Goal: Information Seeking & Learning: Compare options

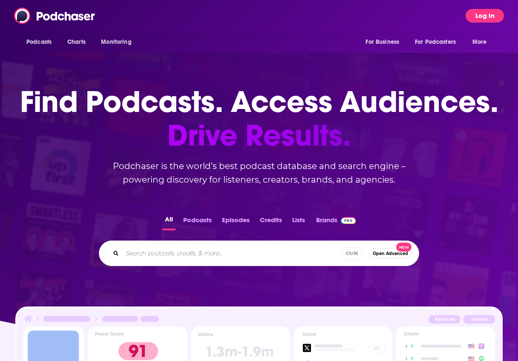
click at [481, 18] on button "Log In" at bounding box center [485, 16] width 38 height 14
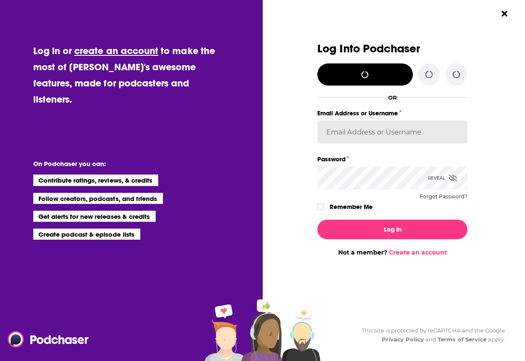
type input "laprteam"
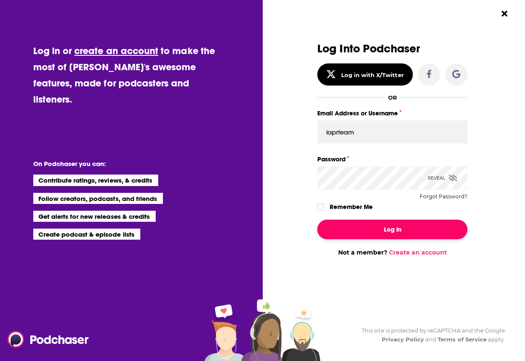
click at [372, 229] on button "Log In" at bounding box center [392, 230] width 150 height 20
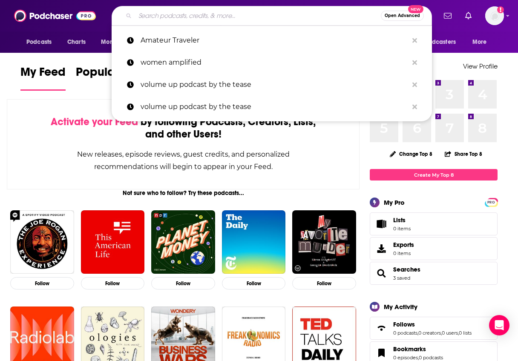
click at [221, 17] on input "Search podcasts, credits, & more..." at bounding box center [258, 16] width 246 height 14
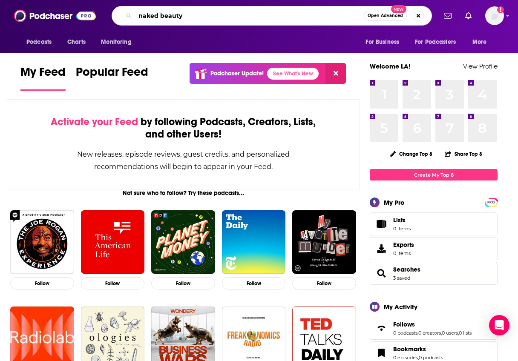
type input "naked beauty"
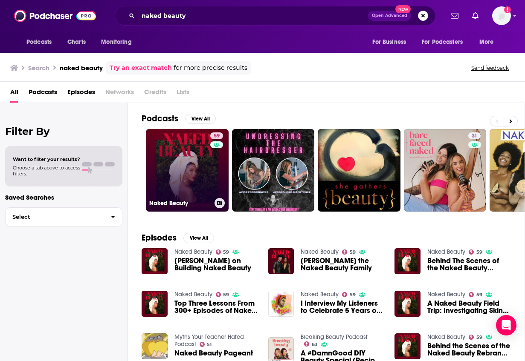
click at [164, 137] on link "59 Naked Beauty" at bounding box center [187, 170] width 83 height 83
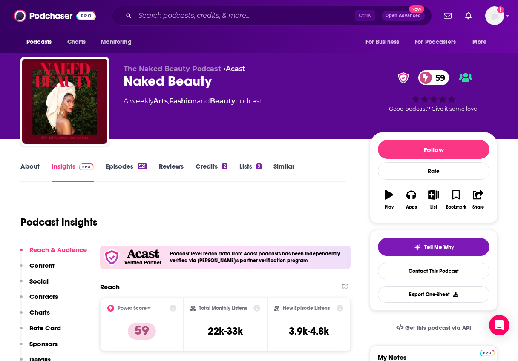
click at [115, 164] on link "Episodes 521" at bounding box center [126, 172] width 41 height 20
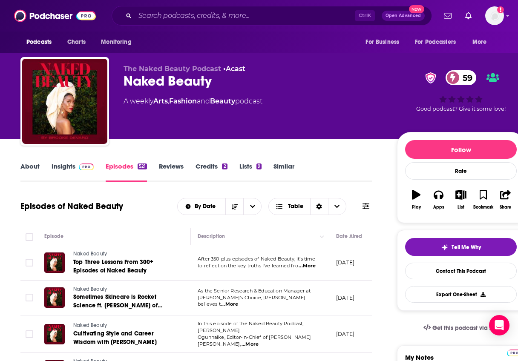
click at [355, 265] on p "[DATE]" at bounding box center [345, 262] width 18 height 7
click at [27, 164] on link "About" at bounding box center [29, 172] width 19 height 20
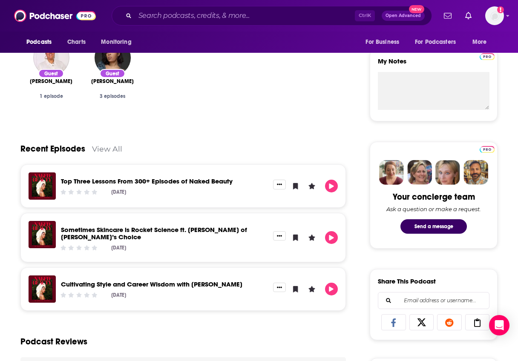
scroll to position [43, 0]
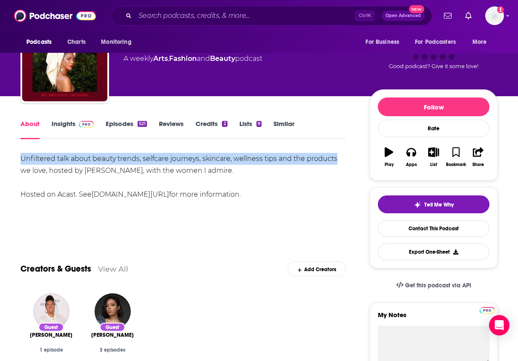
drag, startPoint x: 19, startPoint y: 158, endPoint x: 339, endPoint y: 157, distance: 320.5
copy div "Unfiltered talk about beauty trends, selfcare journeys, skincare, wellness tips…"
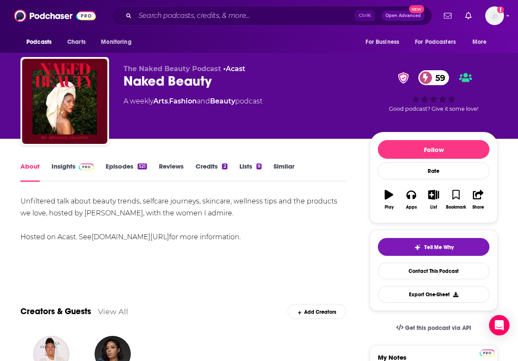
click at [89, 213] on div "Unfiltered talk about beauty trends, selfcare journeys, skincare, wellness tips…" at bounding box center [183, 220] width 326 height 48
drag, startPoint x: 82, startPoint y: 213, endPoint x: 167, endPoint y: 214, distance: 85.2
click at [167, 214] on div "Unfiltered talk about beauty trends, selfcare journeys, skincare, wellness tips…" at bounding box center [183, 220] width 326 height 48
copy div "[PERSON_NAME]"
click at [74, 174] on link "Insights" at bounding box center [73, 172] width 42 height 20
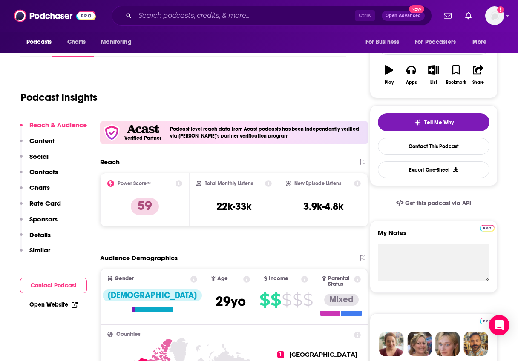
scroll to position [128, 0]
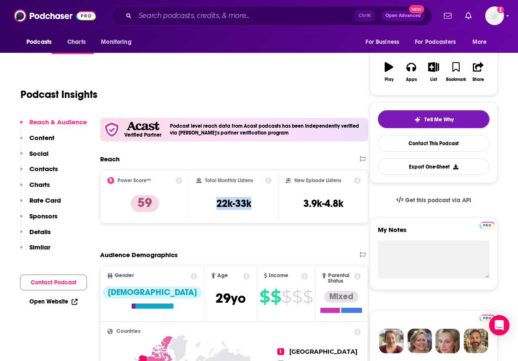
drag, startPoint x: 213, startPoint y: 202, endPoint x: 254, endPoint y: 203, distance: 40.9
click at [254, 203] on div "Total Monthly Listens 22k-33k" at bounding box center [234, 196] width 76 height 39
copy h3 "22k-33k"
click at [165, 14] on input "Search podcasts, credits, & more..." at bounding box center [245, 16] width 220 height 14
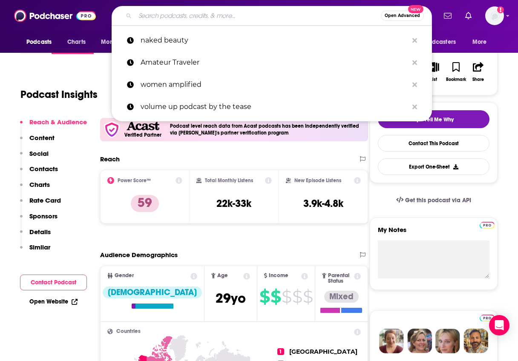
paste input "BeautyMe with [PERSON_NAME]"
type input "BeautyMe with [PERSON_NAME]"
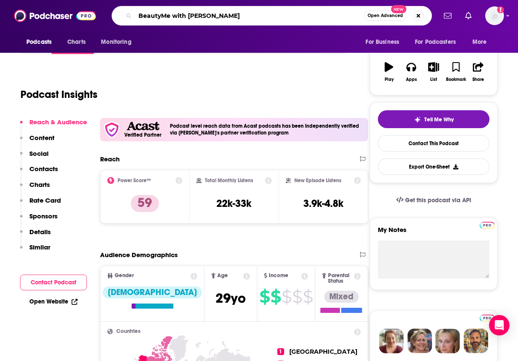
click at [300, 12] on input "BeautyMe with [PERSON_NAME]" at bounding box center [249, 16] width 229 height 14
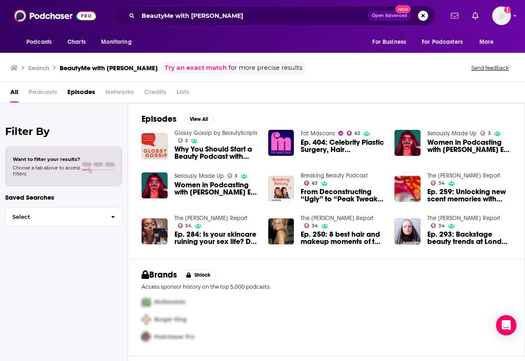
click at [42, 93] on span "Podcasts" at bounding box center [43, 93] width 29 height 17
click at [46, 91] on span "Podcasts" at bounding box center [43, 93] width 29 height 17
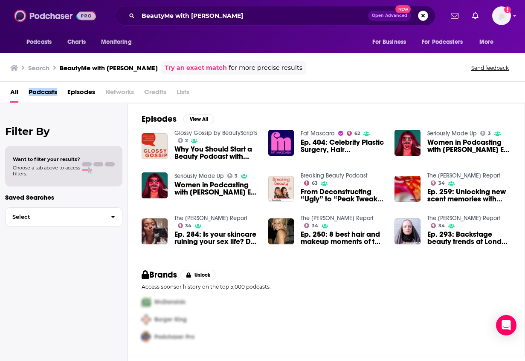
click at [46, 10] on img at bounding box center [55, 16] width 82 height 16
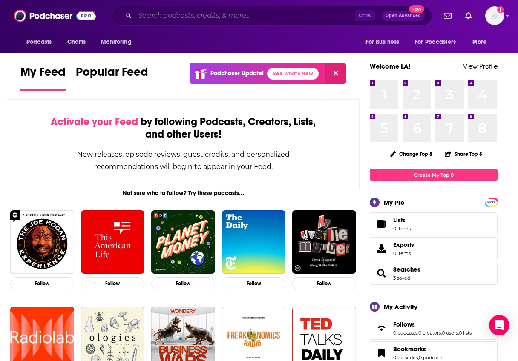
click at [140, 18] on input "Search podcasts, credits, & more..." at bounding box center [245, 16] width 220 height 14
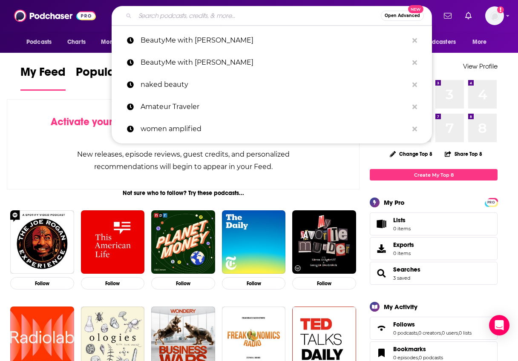
paste input "The [PERSON_NAME] Report"
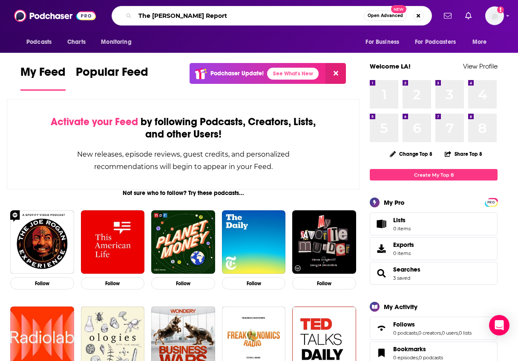
click at [317, 19] on input "The [PERSON_NAME] Report" at bounding box center [249, 16] width 229 height 14
type input "The [PERSON_NAME] Report"
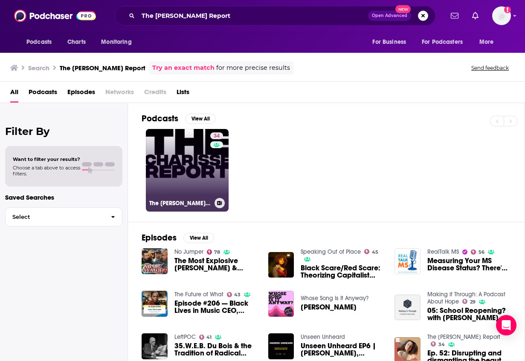
click at [195, 177] on link "34 The [PERSON_NAME] Report" at bounding box center [187, 170] width 83 height 83
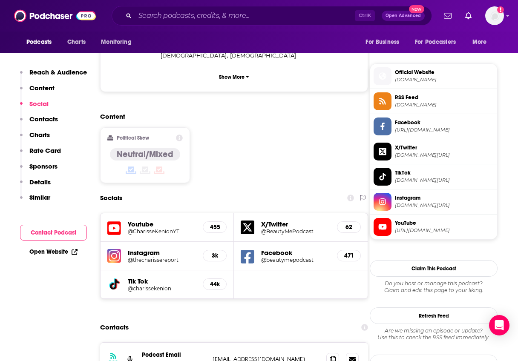
scroll to position [597, 0]
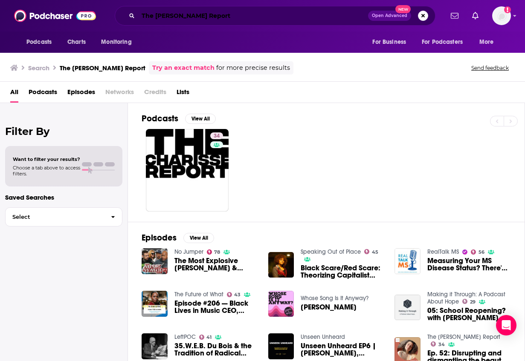
click at [165, 16] on input "The [PERSON_NAME] Report" at bounding box center [253, 16] width 230 height 14
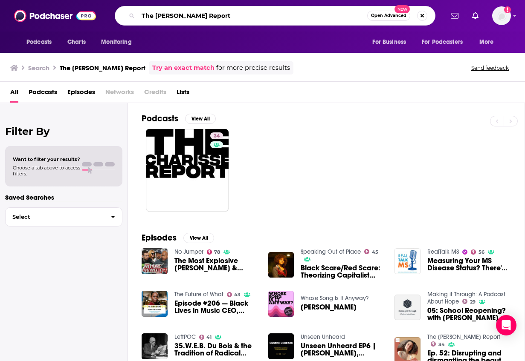
click at [165, 16] on input "The [PERSON_NAME] Report" at bounding box center [252, 16] width 229 height 14
paste input "Shades & Layers"
type input "Shades & Layers"
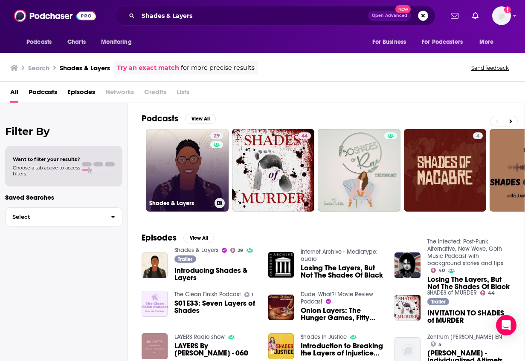
click at [191, 179] on link "29 Shades & Layers" at bounding box center [187, 170] width 83 height 83
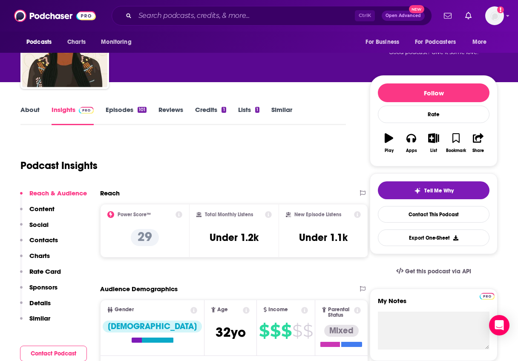
scroll to position [85, 0]
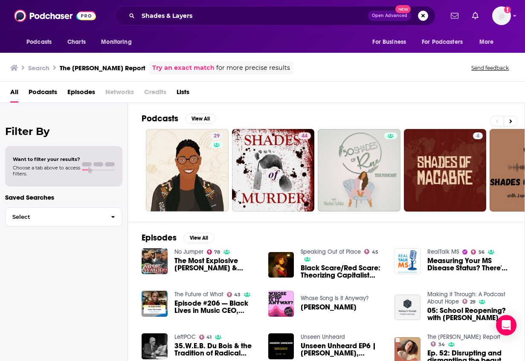
click at [135, 20] on div "Shades & Layers Open Advanced New" at bounding box center [275, 16] width 320 height 20
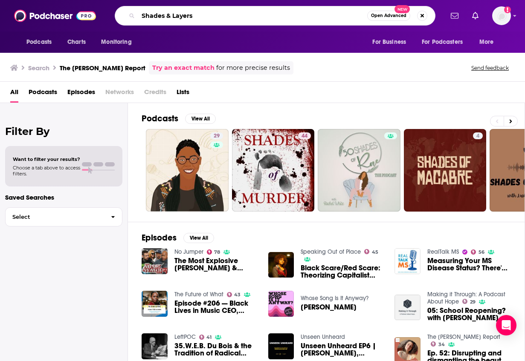
click at [154, 19] on input "Shades & Layers" at bounding box center [252, 16] width 229 height 14
paste input "The Black Girl Bravado"
type input "The Black Girl Bravado"
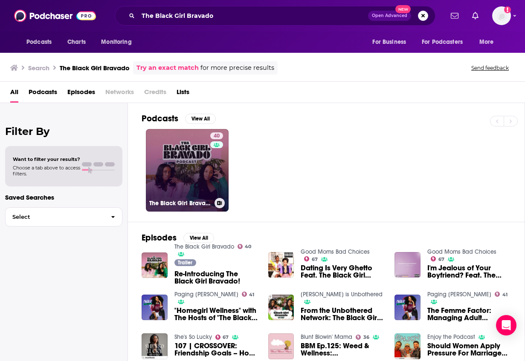
click at [202, 161] on link "40 The Black Girl Bravado" at bounding box center [187, 170] width 83 height 83
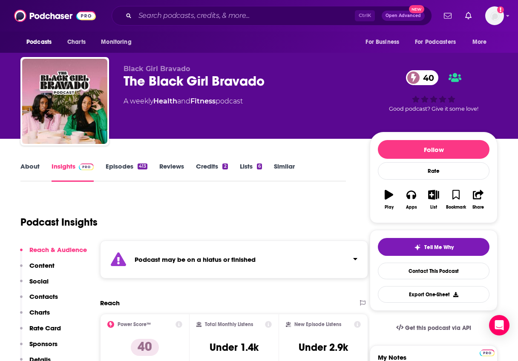
click at [141, 171] on link "Episodes 413" at bounding box center [127, 172] width 42 height 20
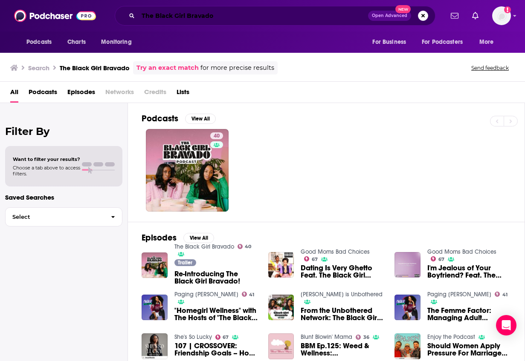
click at [176, 18] on input "The Black Girl Bravado" at bounding box center [253, 16] width 230 height 14
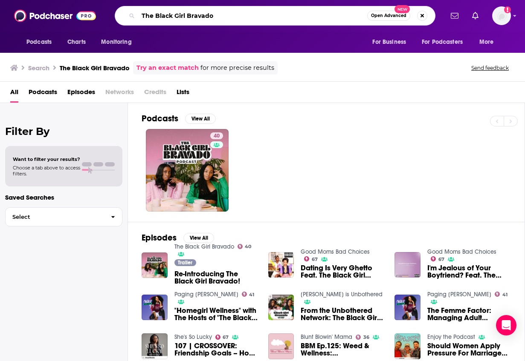
click at [176, 18] on input "The Black Girl Bravado" at bounding box center [252, 16] width 229 height 14
paste input "The Hue Report"
type input "The Hue Report"
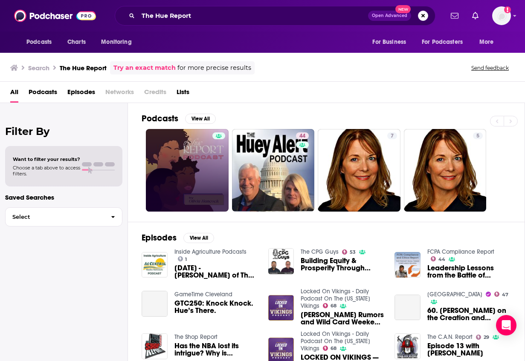
click at [220, 184] on div at bounding box center [218, 171] width 13 height 76
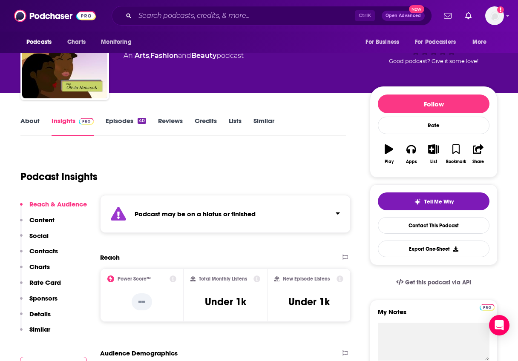
scroll to position [128, 0]
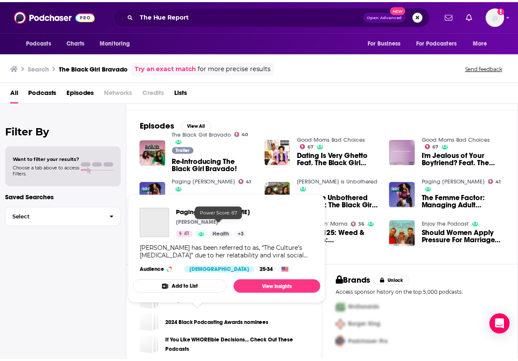
scroll to position [117, 0]
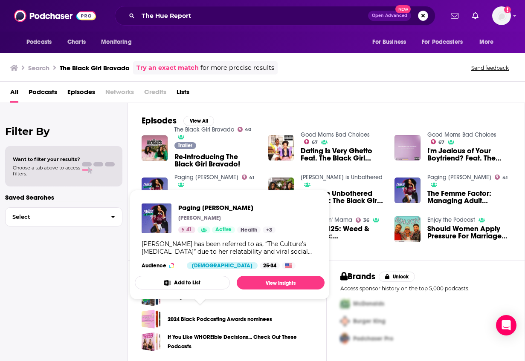
click at [163, 185] on span "Paging [PERSON_NAME] [PERSON_NAME] 41 Active Health + 3 [PERSON_NAME] has been …" at bounding box center [230, 245] width 200 height 120
click at [192, 186] on span "Paging [PERSON_NAME] [PERSON_NAME] 41 Active Health + 3 [PERSON_NAME] has been …" at bounding box center [230, 245] width 200 height 120
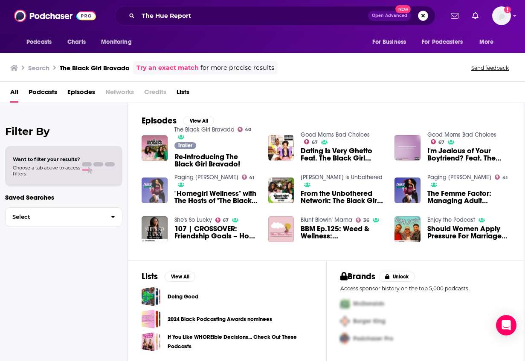
click at [153, 192] on img at bounding box center [154, 191] width 26 height 26
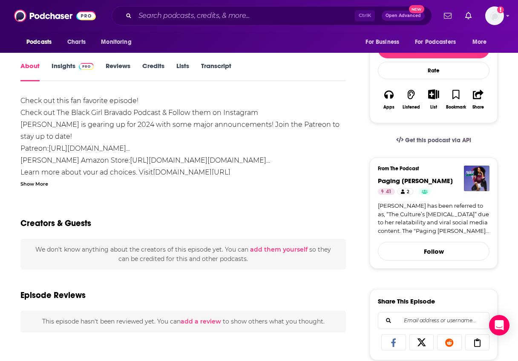
scroll to position [128, 0]
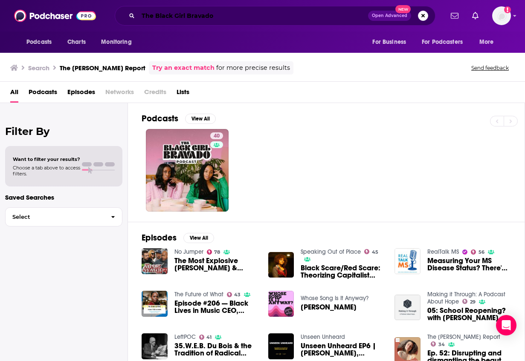
click at [167, 12] on input "The Black Girl Bravado" at bounding box center [253, 16] width 230 height 14
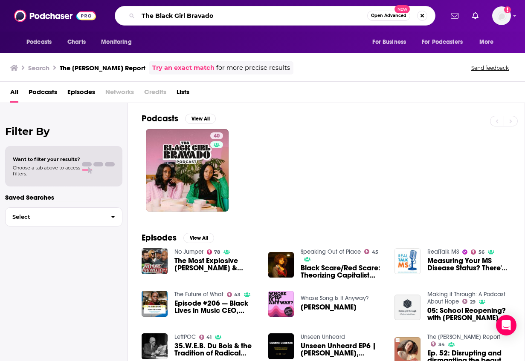
click at [167, 12] on input "The Black Girl Bravado" at bounding box center [252, 16] width 229 height 14
click at [204, 16] on input "The Black Girl Bravado" at bounding box center [252, 16] width 229 height 14
paste input "Beyond the Beauty"
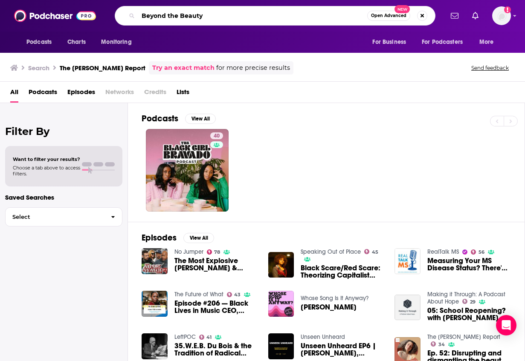
click at [194, 15] on input "Beyond the Beauty" at bounding box center [252, 16] width 229 height 14
click at [194, 16] on input "Beyond the Beauty" at bounding box center [252, 16] width 229 height 14
click at [339, 16] on input "Beyond the Beauty" at bounding box center [252, 16] width 229 height 14
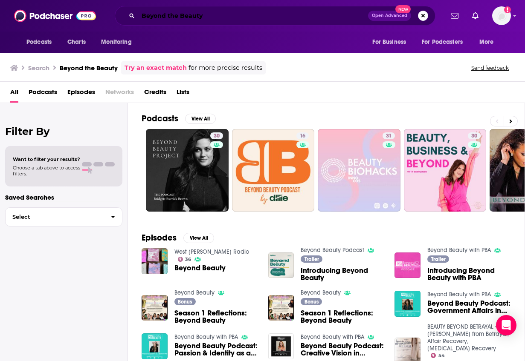
click at [158, 16] on input "Beyond the Beauty" at bounding box center [253, 16] width 230 height 14
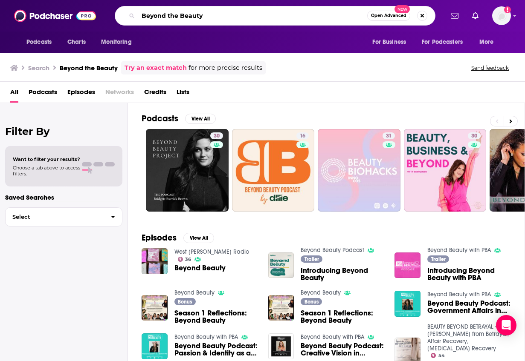
click at [158, 16] on input "Beyond the Beauty" at bounding box center [252, 16] width 229 height 14
paste input "Snatched Edges"
click at [332, 11] on input "Snatched Edges" at bounding box center [252, 16] width 229 height 14
type input "Snatched Edges"
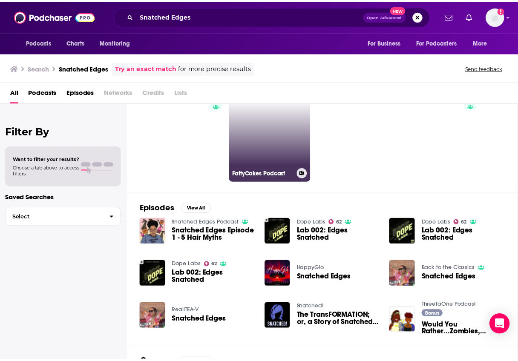
scroll to position [85, 0]
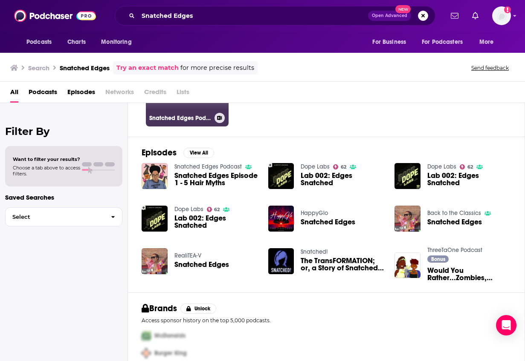
click at [206, 120] on h3 "Snatched Edges Podcast" at bounding box center [180, 118] width 62 height 7
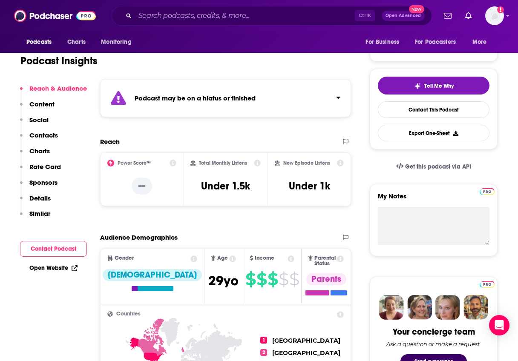
scroll to position [170, 0]
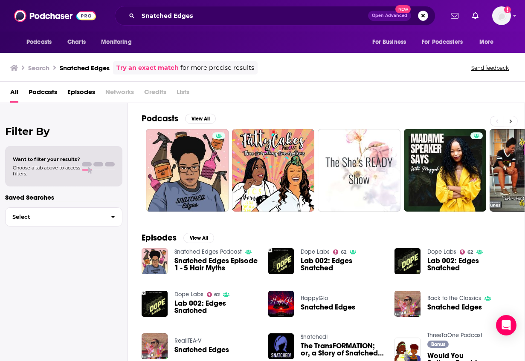
click at [511, 119] on icon at bounding box center [510, 121] width 3 height 6
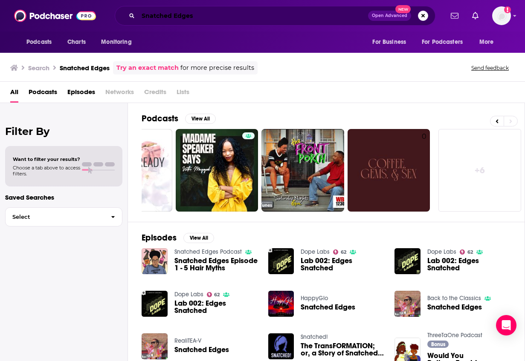
click at [156, 17] on input "Snatched Edges" at bounding box center [253, 16] width 230 height 14
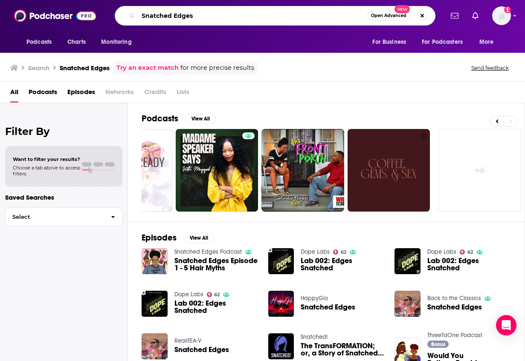
click at [156, 17] on input "Snatched Edges" at bounding box center [252, 16] width 229 height 14
paste input "Allure's Science of Beauty"
click at [355, 16] on input "Allure's Science of Beauty" at bounding box center [252, 16] width 229 height 14
type input "Allure's Science of Beauty"
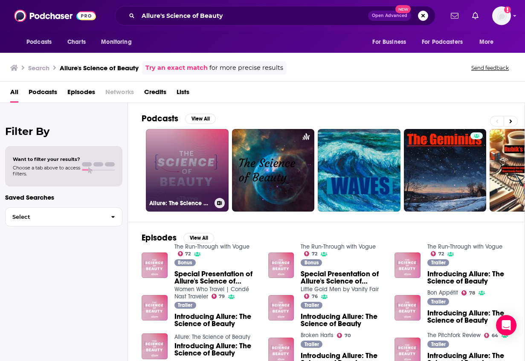
click at [186, 175] on link "Allure: The Science of Beauty" at bounding box center [187, 170] width 83 height 83
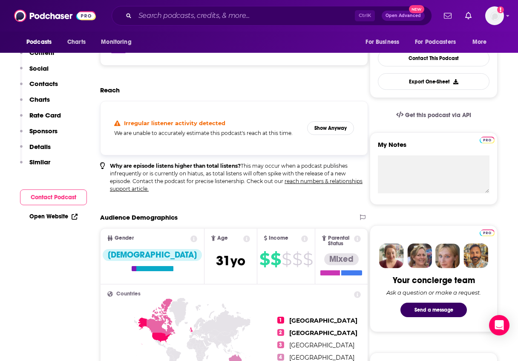
scroll to position [85, 0]
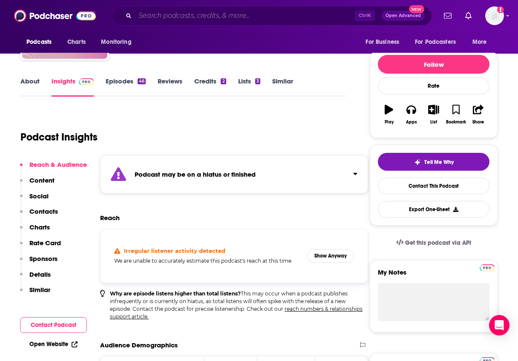
click at [170, 10] on input "Search podcasts, credits, & more..." at bounding box center [245, 16] width 220 height 14
click at [171, 17] on input "Search podcasts, credits, & more..." at bounding box center [245, 16] width 220 height 14
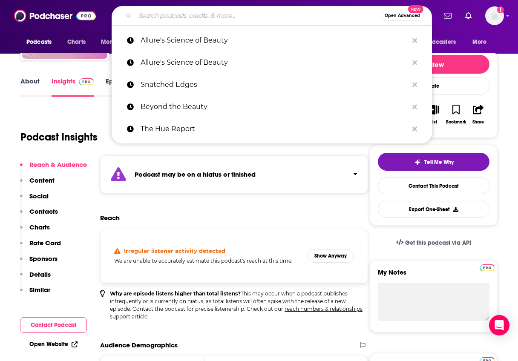
paste input "The Glossy Beauty"
type input "The Glossy Beauty"
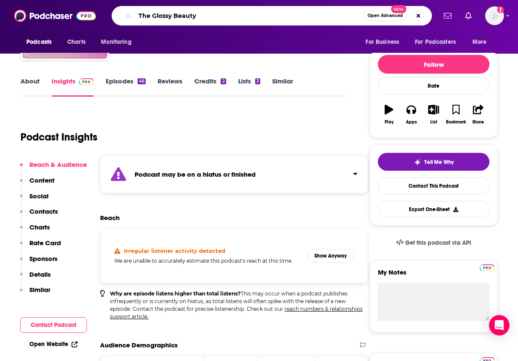
click at [318, 15] on input "The Glossy Beauty" at bounding box center [249, 16] width 229 height 14
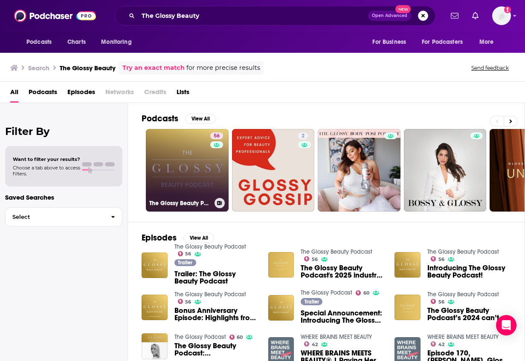
click at [193, 161] on link "56 The Glossy Beauty Podcast" at bounding box center [187, 170] width 83 height 83
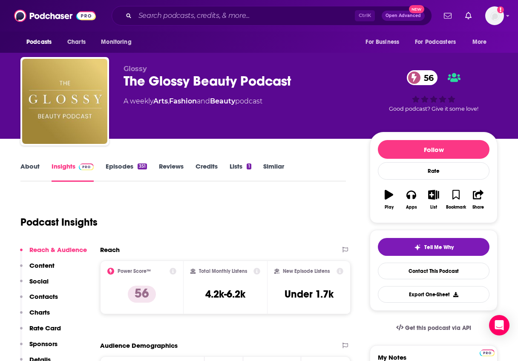
click at [128, 164] on link "Episodes 351" at bounding box center [126, 172] width 41 height 20
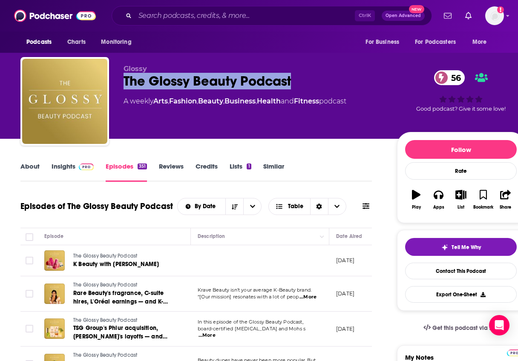
drag, startPoint x: 118, startPoint y: 75, endPoint x: 302, endPoint y: 78, distance: 184.1
click at [302, 78] on div "Glossy The Glossy Beauty Podcast 56 A weekly Arts , Fashion , Beauty , Business…" at bounding box center [272, 103] width 505 height 92
copy h2 "The Glossy Beauty Podcast"
click at [340, 167] on div "About Insights Episodes 351 Reviews Credits Lists 1 Similar" at bounding box center [196, 171] width 352 height 21
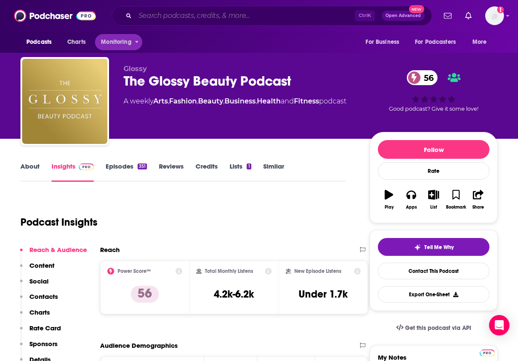
click at [146, 17] on input "Search podcasts, credits, & more..." at bounding box center [245, 16] width 220 height 14
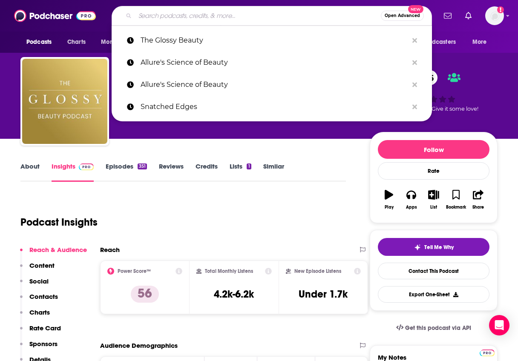
paste input "Hello Beauty"
type input "Hello Beauty"
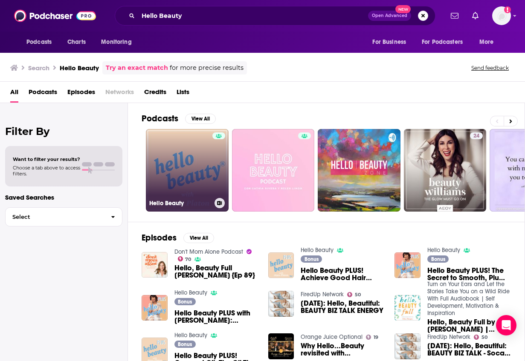
click at [193, 169] on link "Hello Beauty" at bounding box center [187, 170] width 83 height 83
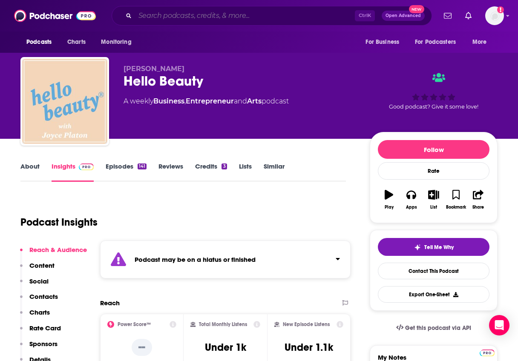
click at [241, 17] on input "Search podcasts, credits, & more..." at bounding box center [245, 16] width 220 height 14
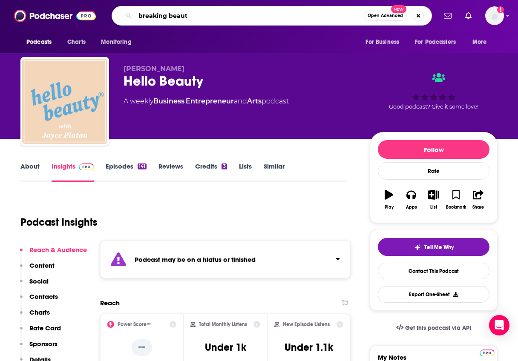
type input "breaking beauty"
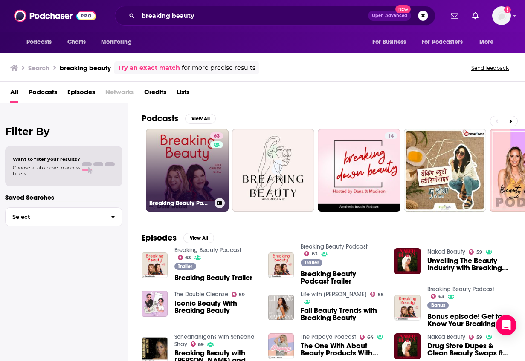
click at [215, 168] on div "63" at bounding box center [217, 166] width 15 height 66
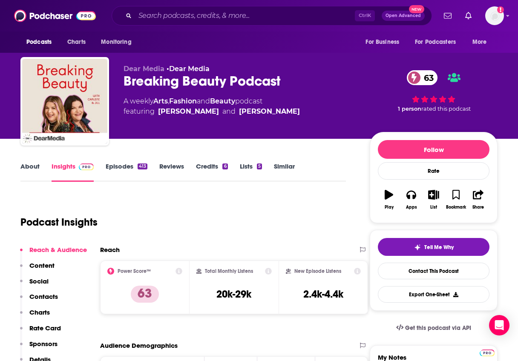
click at [121, 164] on link "Episodes 413" at bounding box center [127, 172] width 42 height 20
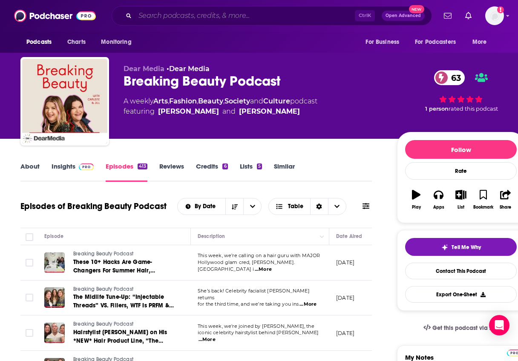
click at [150, 17] on input "Search podcasts, credits, & more..." at bounding box center [245, 16] width 220 height 14
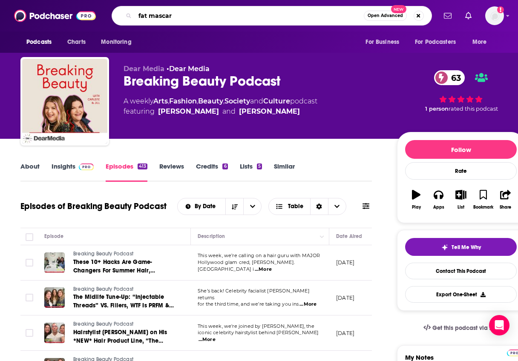
type input "fat mascara"
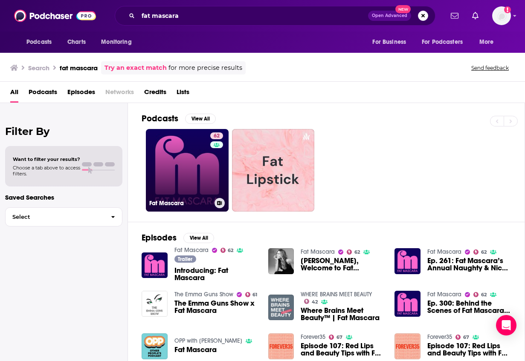
click at [175, 195] on link "62 Fat Mascara" at bounding box center [187, 170] width 83 height 83
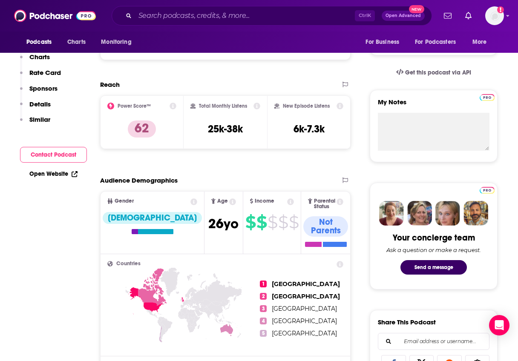
scroll to position [85, 0]
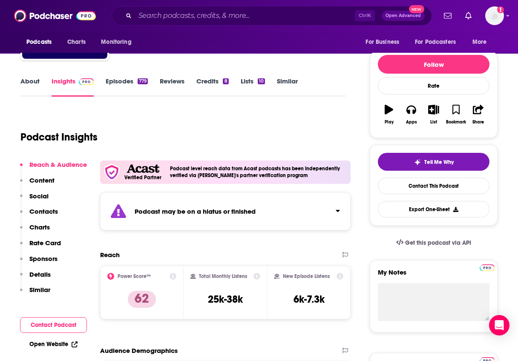
click at [170, 85] on link "Reviews" at bounding box center [172, 87] width 25 height 20
click at [118, 97] on link "Episodes 779" at bounding box center [127, 87] width 42 height 20
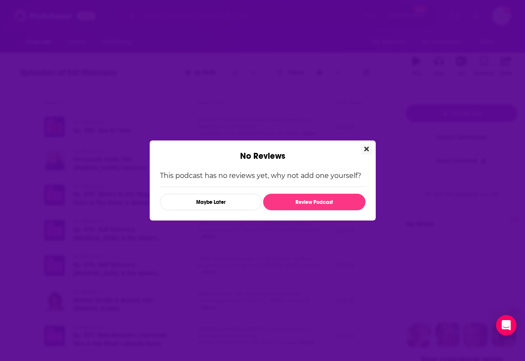
click at [364, 146] on icon "Close" at bounding box center [366, 149] width 5 height 7
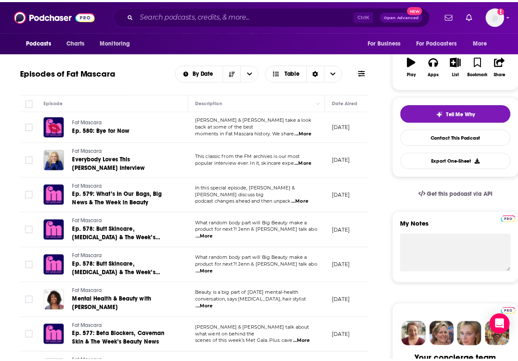
scroll to position [134, 0]
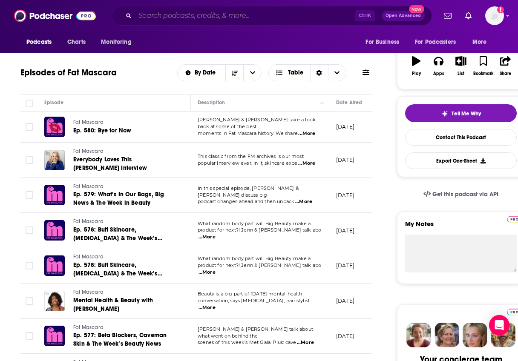
click at [156, 17] on input "Search podcasts, credits, & more..." at bounding box center [245, 16] width 220 height 14
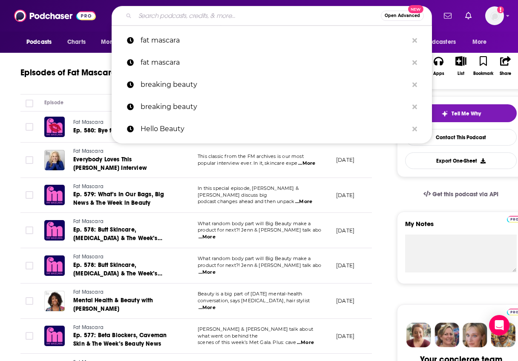
paste input "Black Girl in Om"
type input "Black Girl in Om"
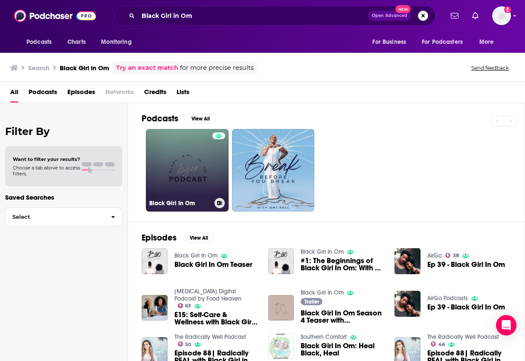
click at [211, 186] on link "Black Girl In Om" at bounding box center [187, 170] width 83 height 83
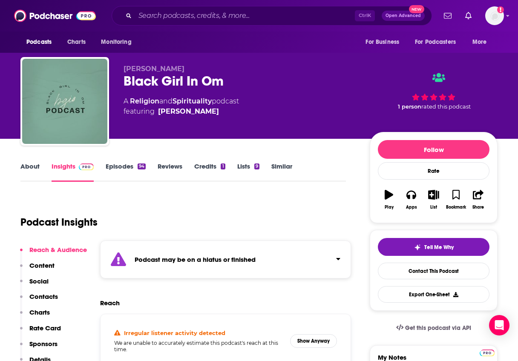
scroll to position [128, 0]
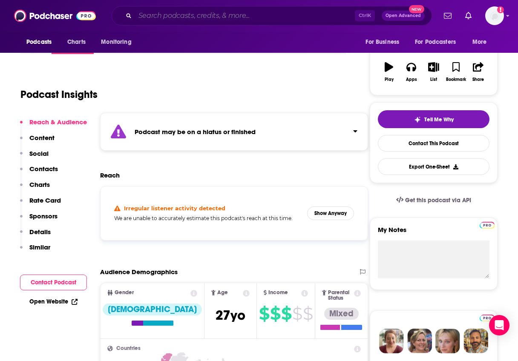
click at [167, 16] on input "Search podcasts, credits, & more..." at bounding box center [245, 16] width 220 height 14
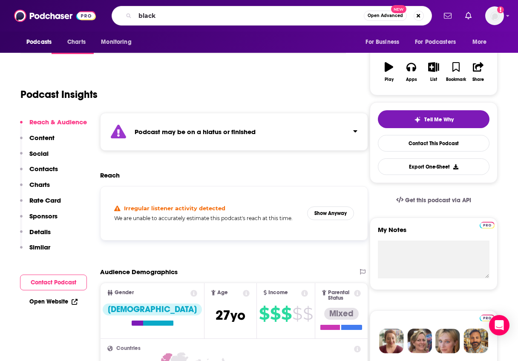
click at [173, 23] on div "black Open Advanced New" at bounding box center [272, 16] width 320 height 20
click at [173, 17] on input "black" at bounding box center [249, 16] width 229 height 14
paste input "Black Entrepreneur Experience"
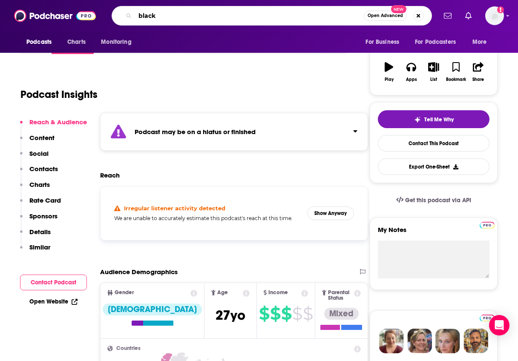
type input "Black Entrepreneur Experience"
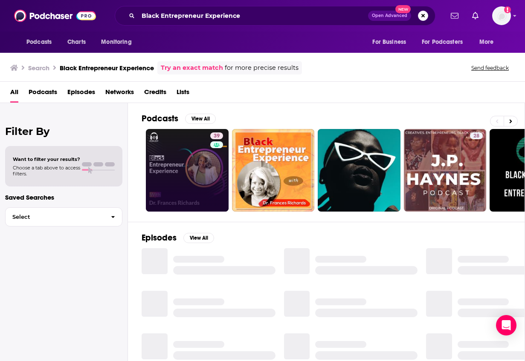
click at [189, 182] on link "39" at bounding box center [187, 170] width 83 height 83
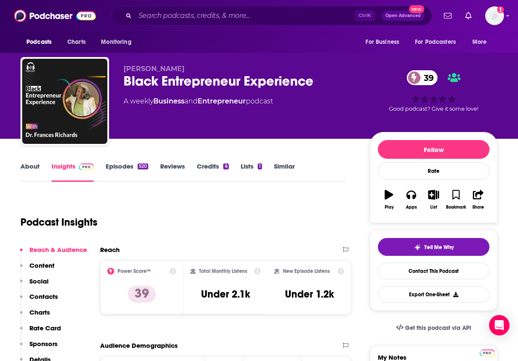
click at [135, 167] on link "Episodes 520" at bounding box center [127, 172] width 43 height 20
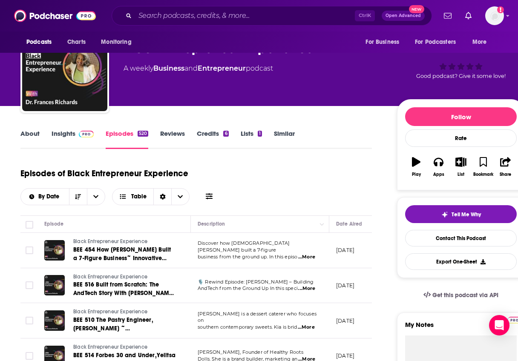
scroll to position [43, 0]
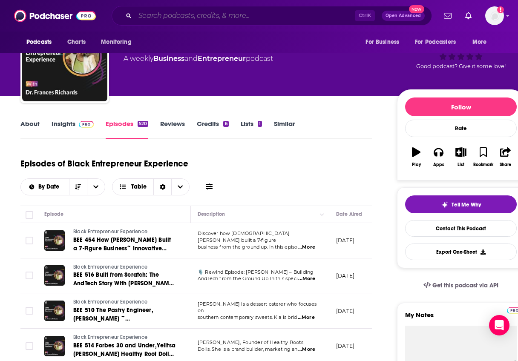
click at [149, 18] on input "Search podcasts, credits, & more..." at bounding box center [245, 16] width 220 height 14
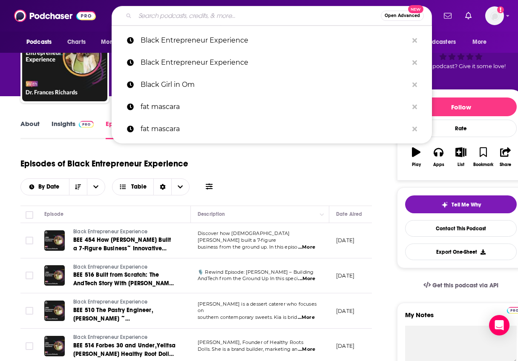
click at [188, 16] on input "Search podcasts, credits, & more..." at bounding box center [258, 16] width 246 height 14
paste input "The Diary Of A CEO"
type input "The Diary Of A CEO"
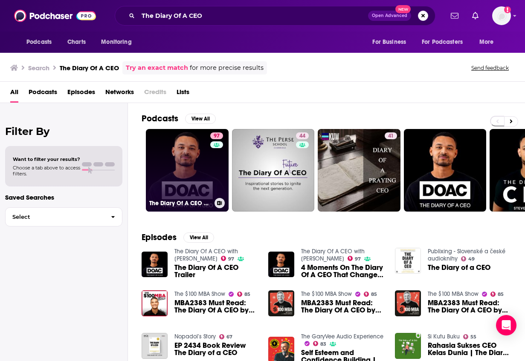
click at [198, 173] on link "97 The Diary Of A CEO with Steven Bartlett" at bounding box center [187, 170] width 83 height 83
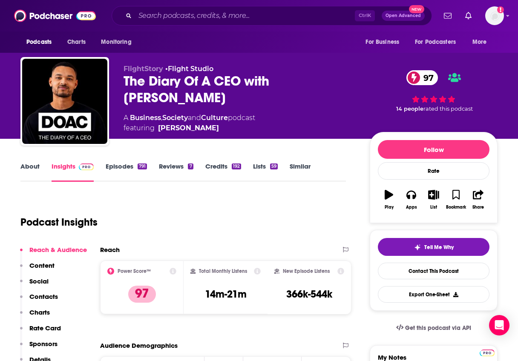
click at [128, 167] on link "Episodes 791" at bounding box center [126, 172] width 41 height 20
